Goal: Check status: Check status

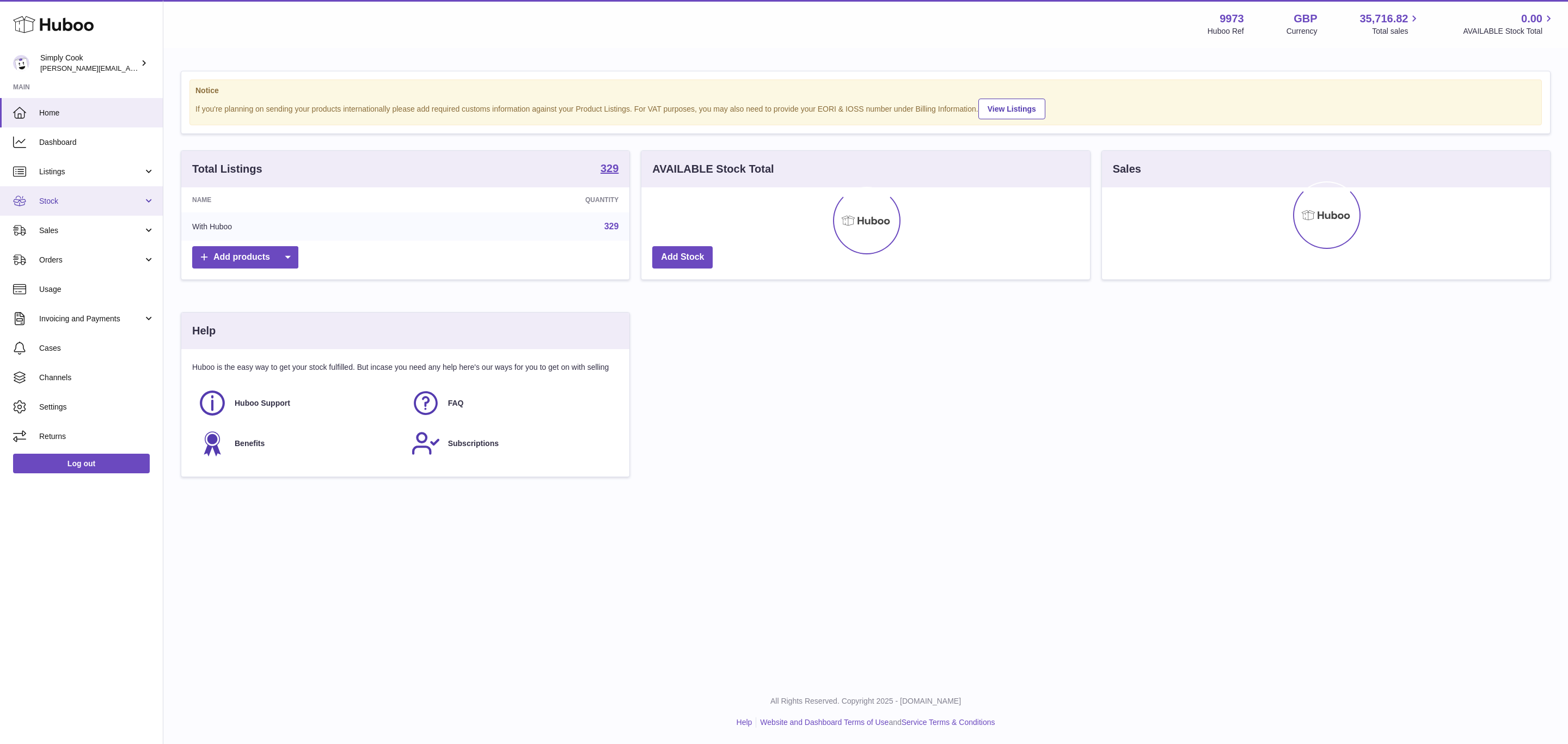
click at [79, 198] on span "Stock" at bounding box center [91, 201] width 104 height 10
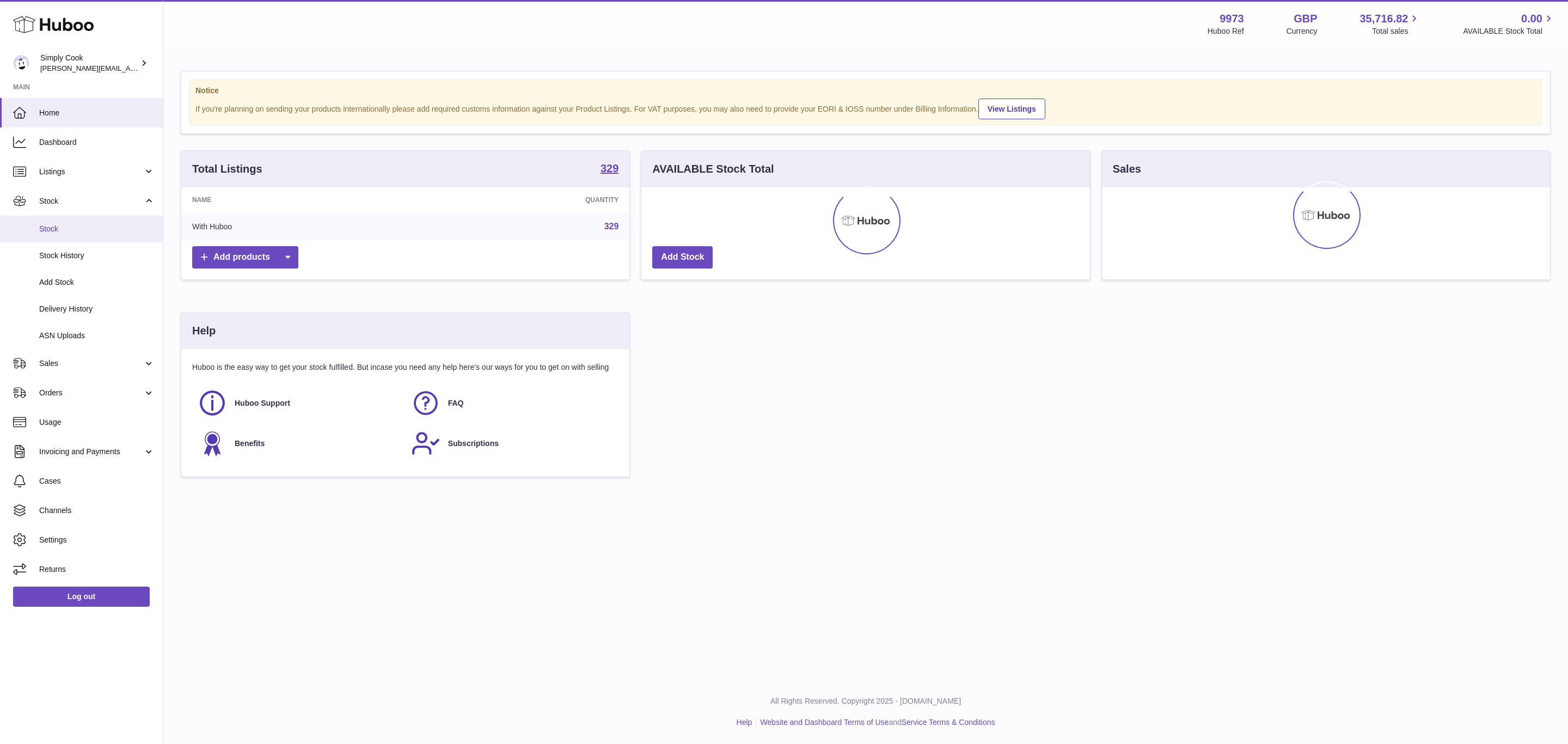
click at [70, 223] on link "Stock" at bounding box center [81, 229] width 162 height 26
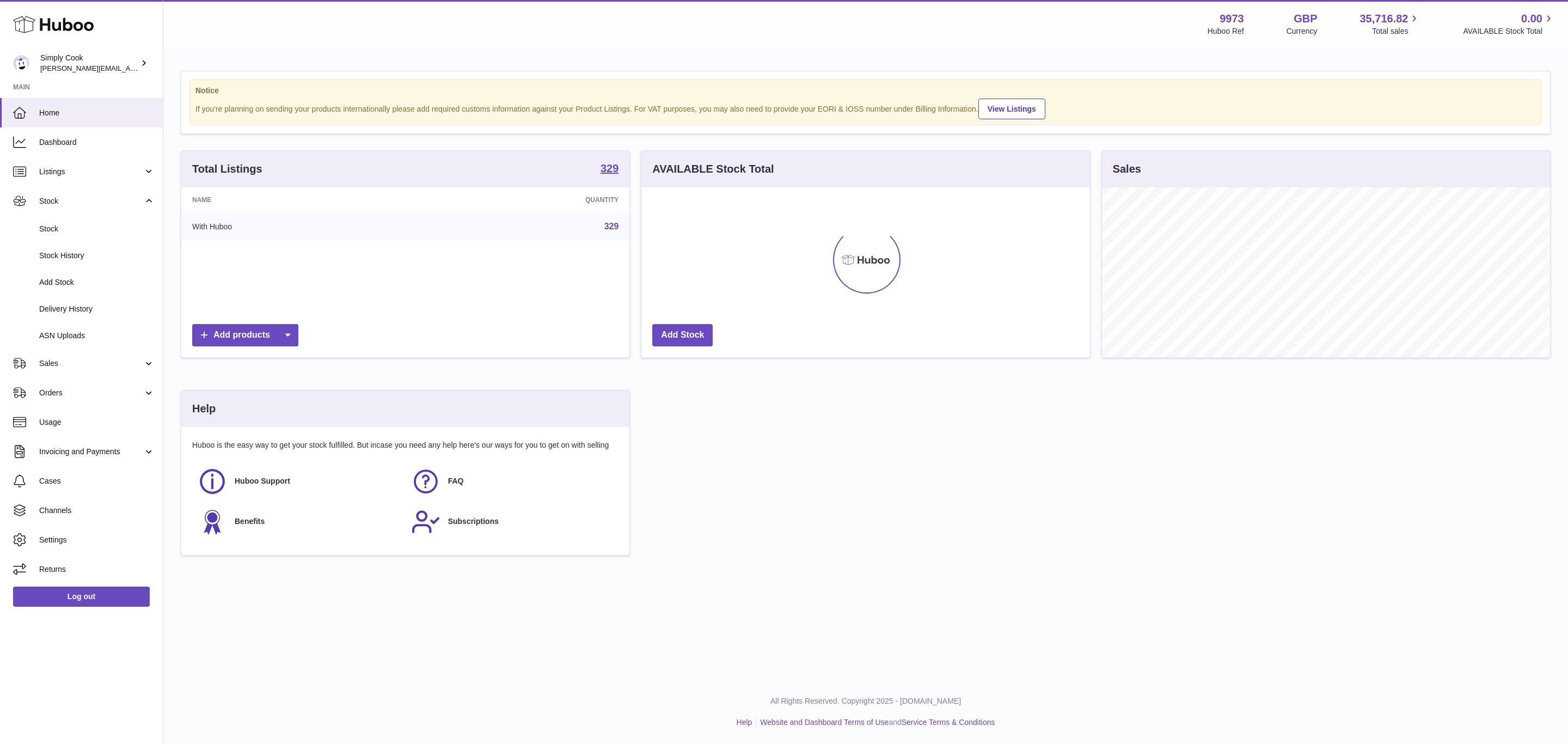
scroll to position [170, 447]
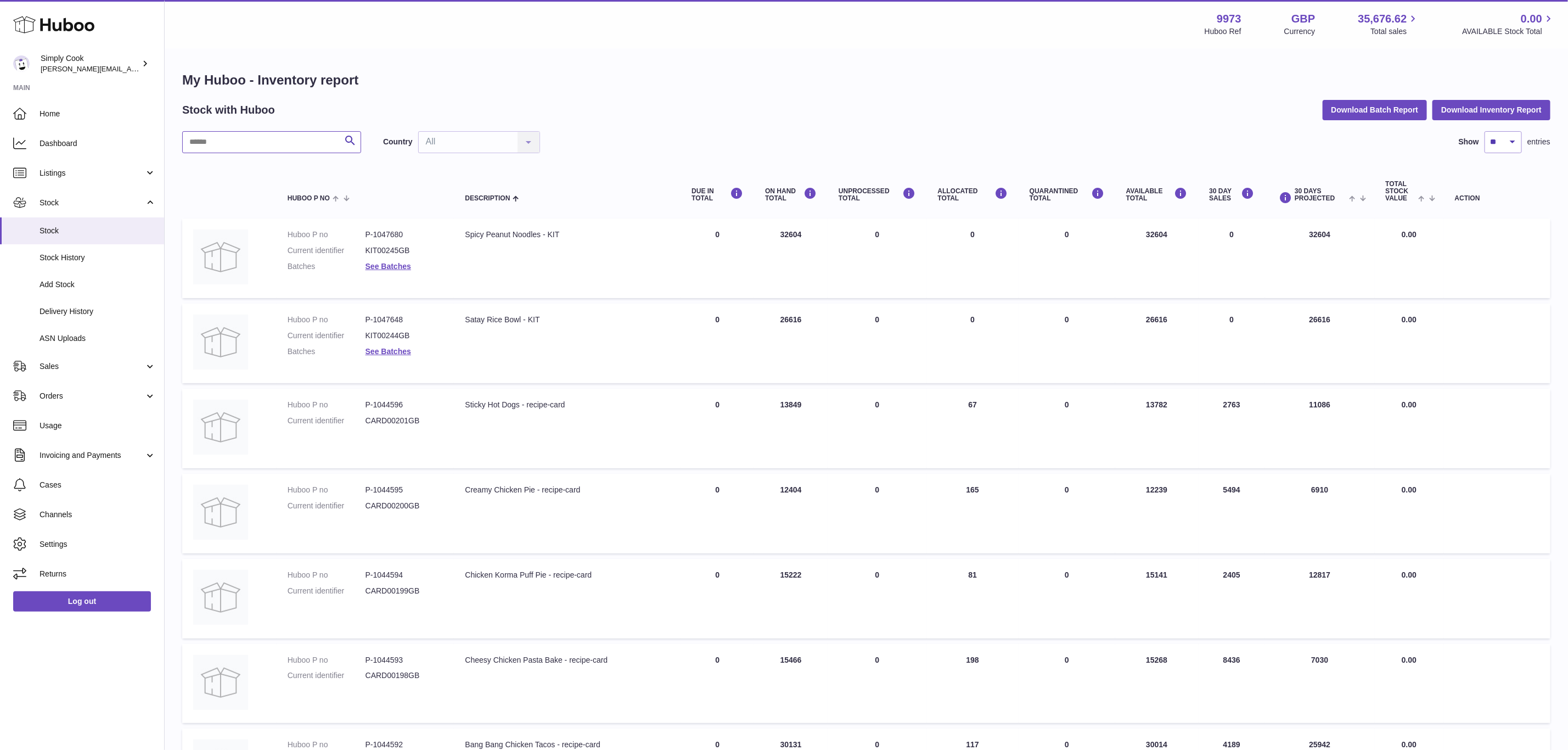
click at [270, 133] on input "text" at bounding box center [272, 142] width 179 height 22
type input "*******"
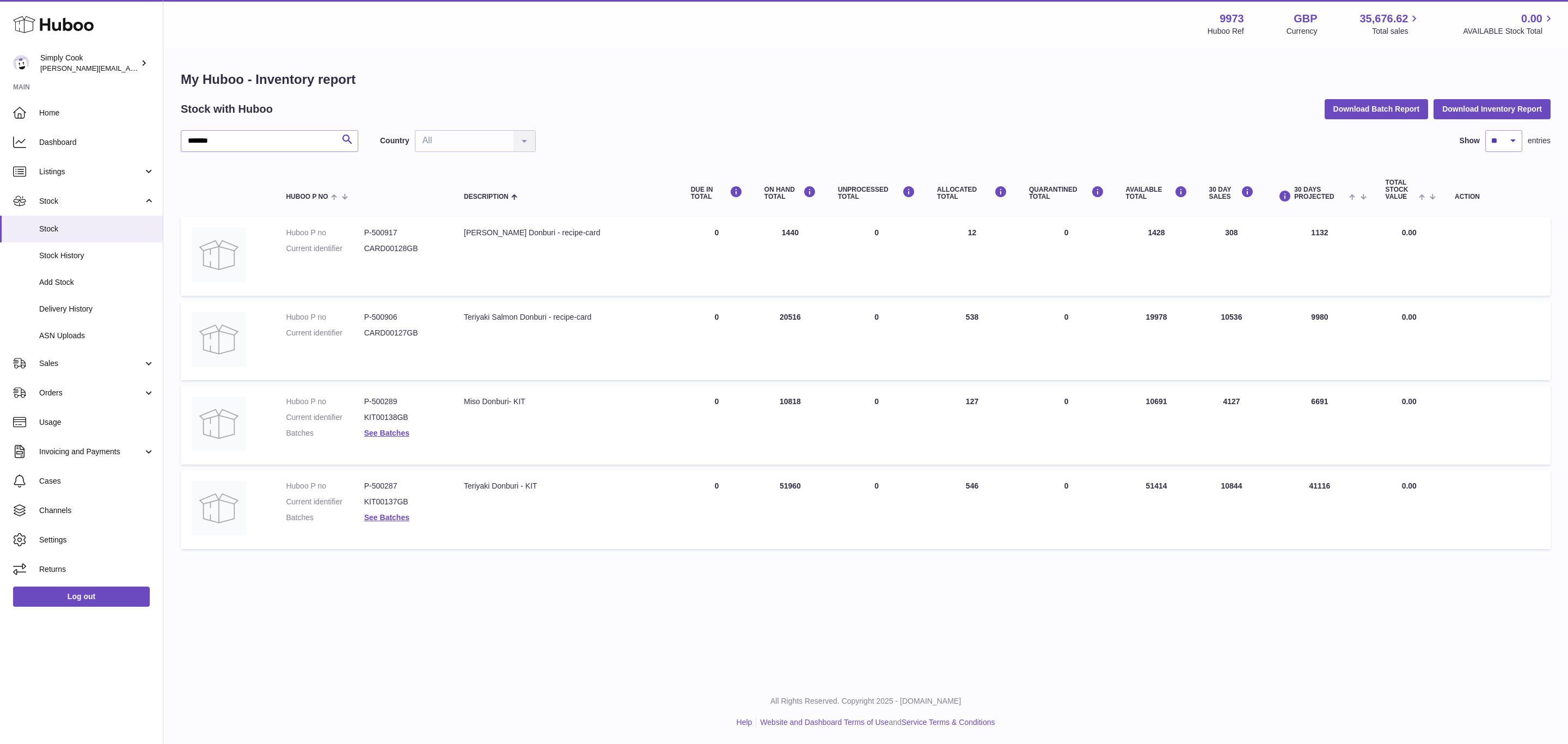
click at [380, 481] on dd "P-500287" at bounding box center [403, 485] width 78 height 10
copy dd "500287"
click at [379, 520] on dd "See Batches" at bounding box center [403, 517] width 78 height 10
click at [380, 507] on dl "Huboo P no P-500287 Current identifier KIT00137GB Batches See Batches" at bounding box center [363, 504] width 156 height 47
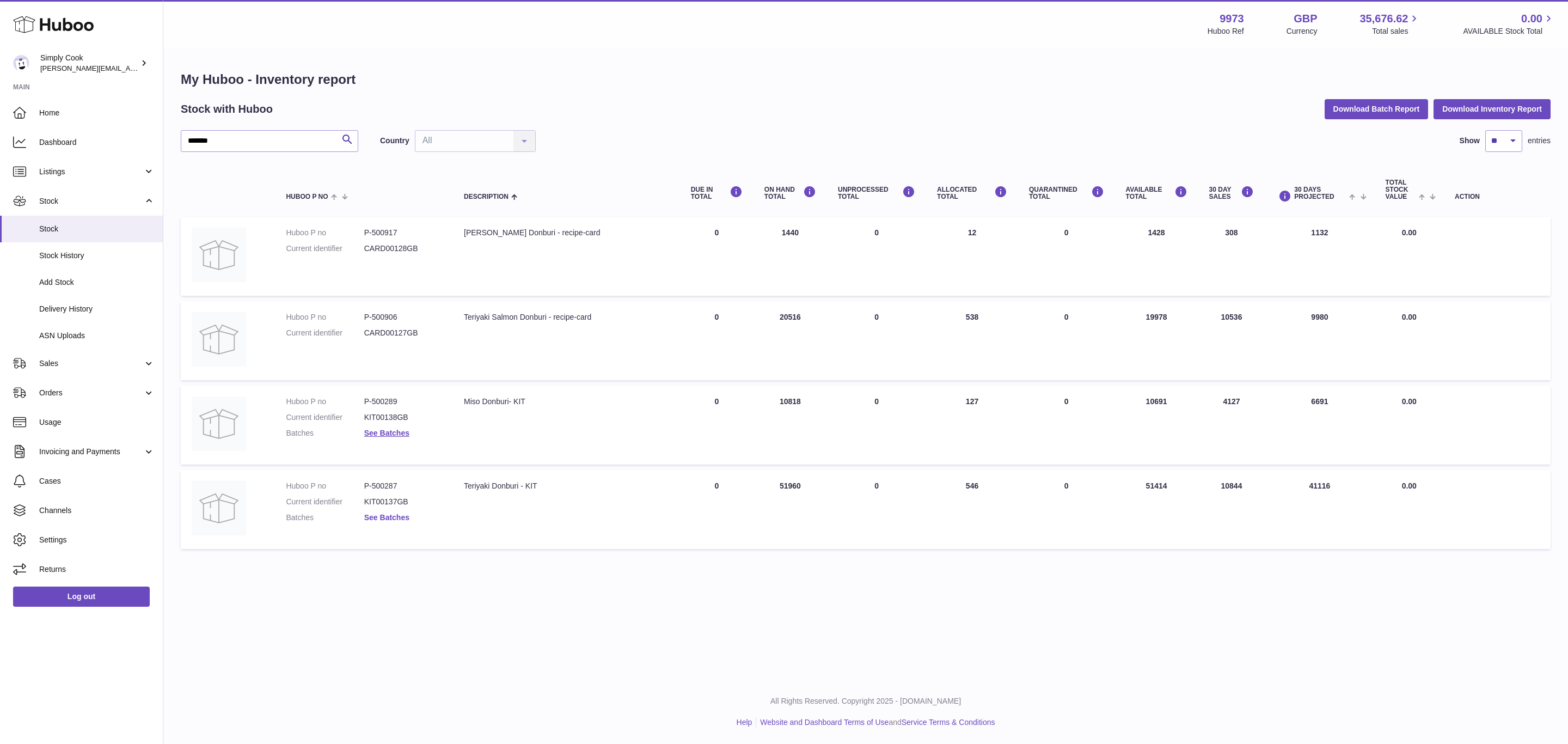
click at [380, 517] on link "See Batches" at bounding box center [386, 517] width 45 height 9
